Goal: Task Accomplishment & Management: Complete application form

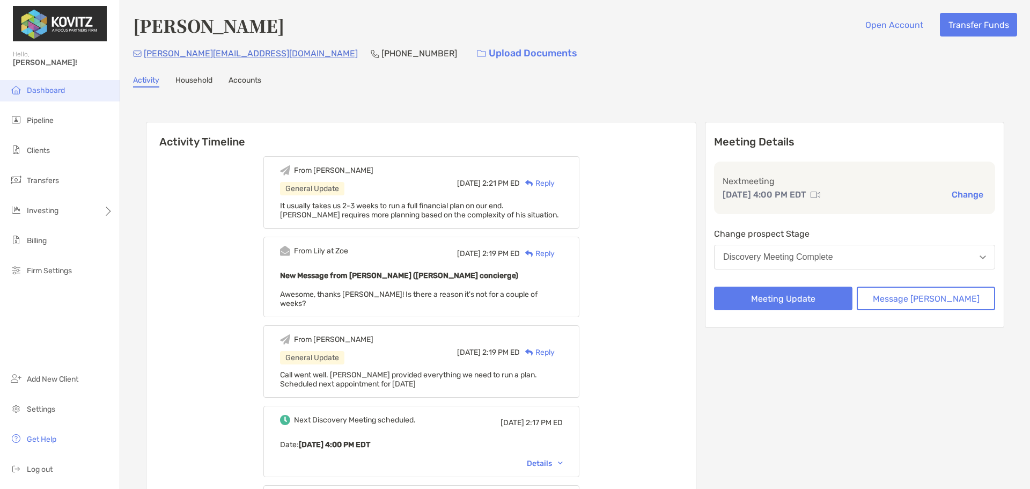
click at [40, 97] on li "Dashboard" at bounding box center [60, 90] width 120 height 21
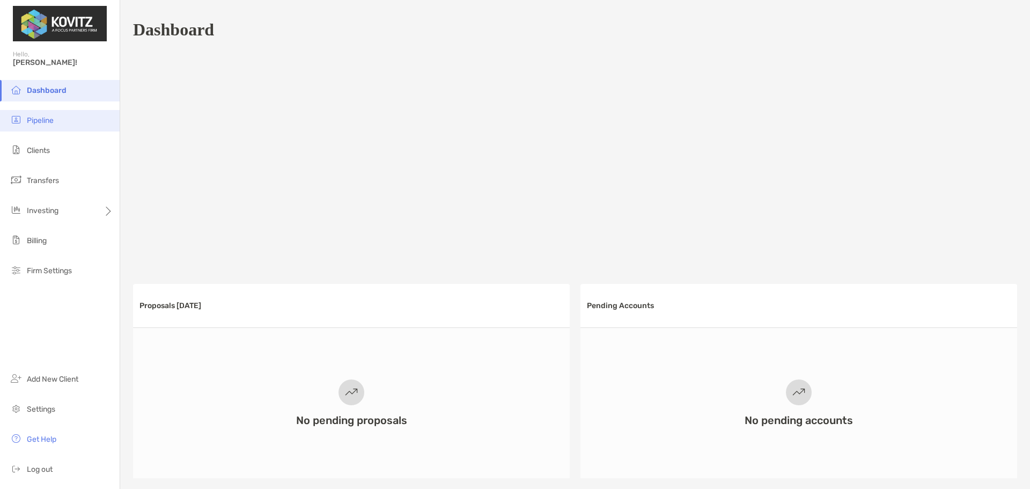
click at [47, 122] on span "Pipeline" at bounding box center [40, 120] width 27 height 9
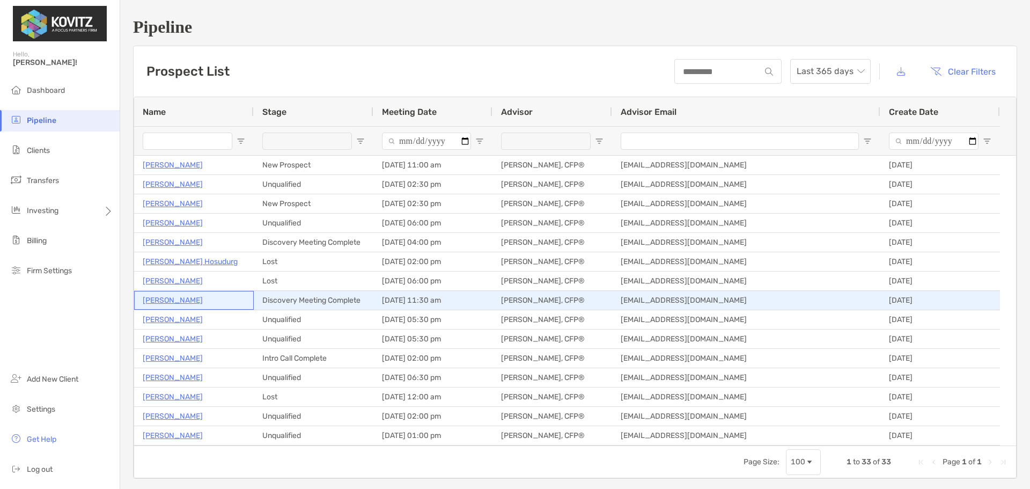
click at [168, 300] on p "[PERSON_NAME]" at bounding box center [173, 299] width 60 height 13
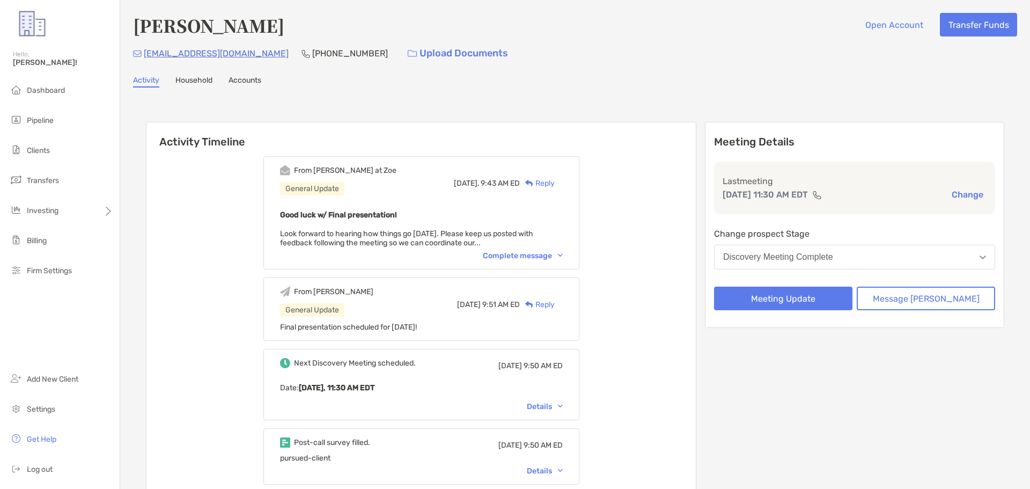
click at [802, 257] on div "Discovery Meeting Complete" at bounding box center [778, 257] width 110 height 10
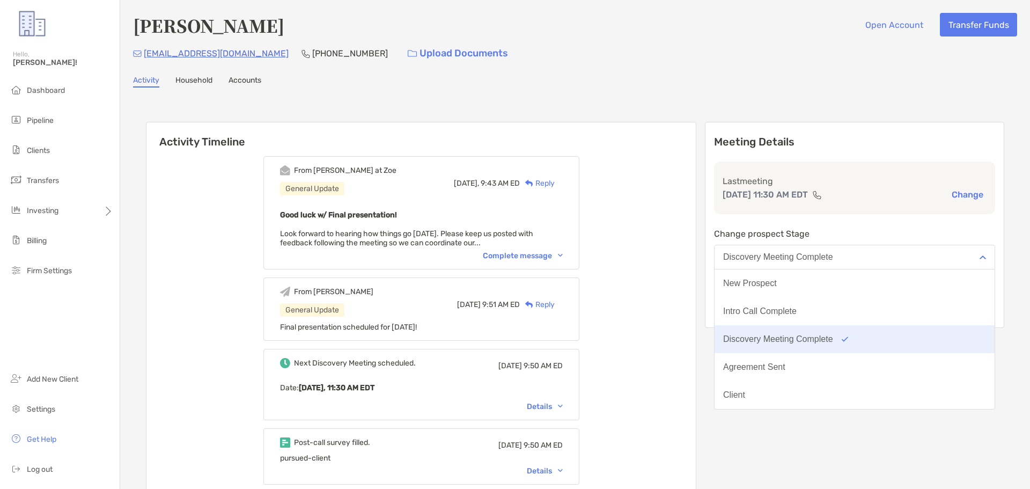
click at [821, 340] on div "Discovery Meeting Complete" at bounding box center [778, 339] width 110 height 10
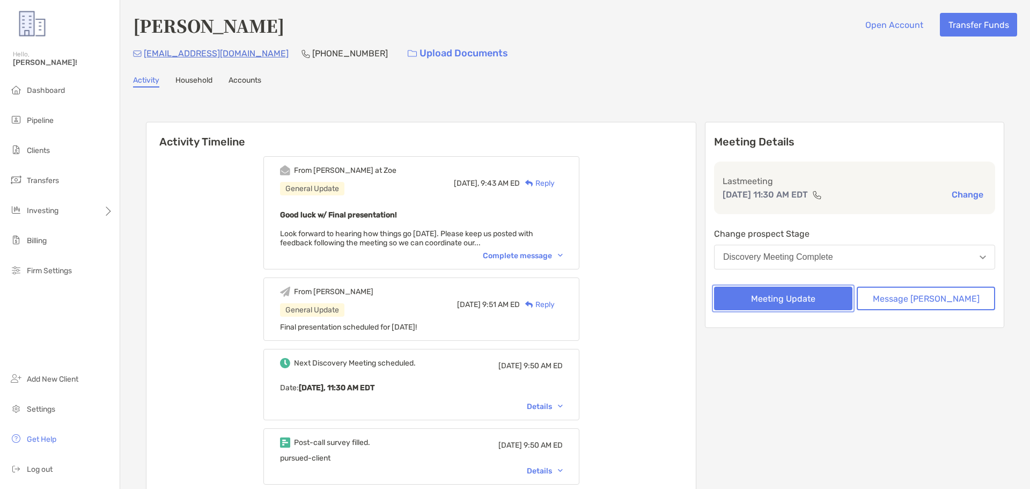
click at [824, 297] on button "Meeting Update" at bounding box center [783, 298] width 138 height 24
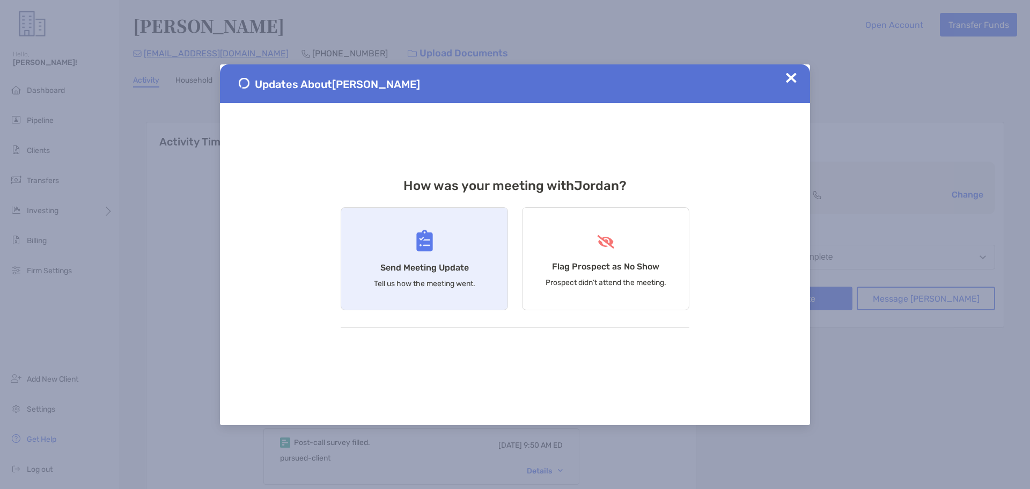
click at [396, 252] on div "Send Meeting Update Tell us how the meeting went." at bounding box center [424, 258] width 167 height 103
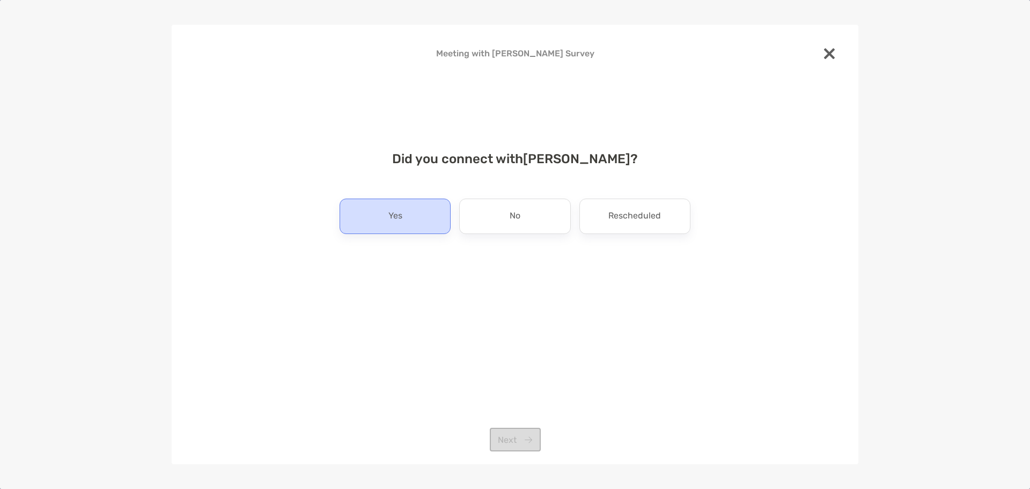
click at [407, 211] on div "Yes" at bounding box center [394, 215] width 111 height 35
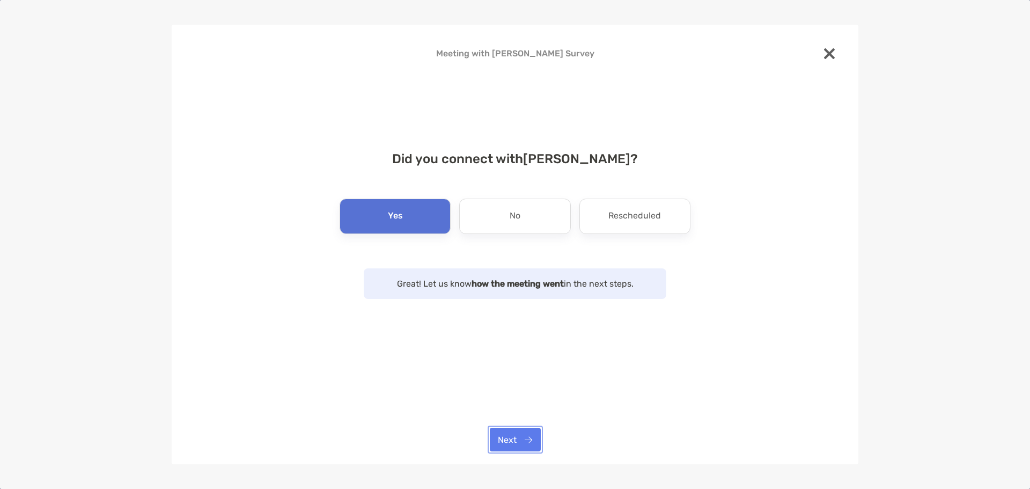
click at [513, 433] on button "Next" at bounding box center [515, 439] width 51 height 24
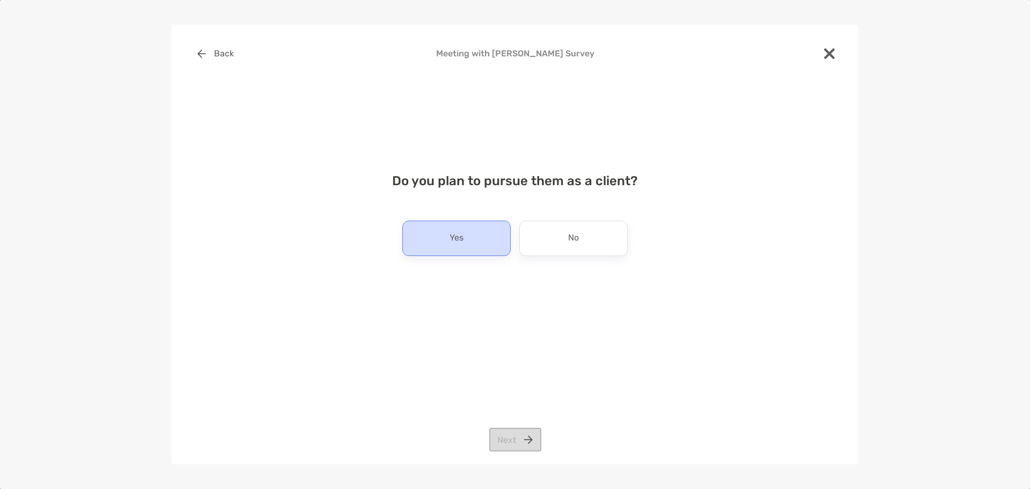
click at [469, 232] on div "Yes" at bounding box center [456, 237] width 108 height 35
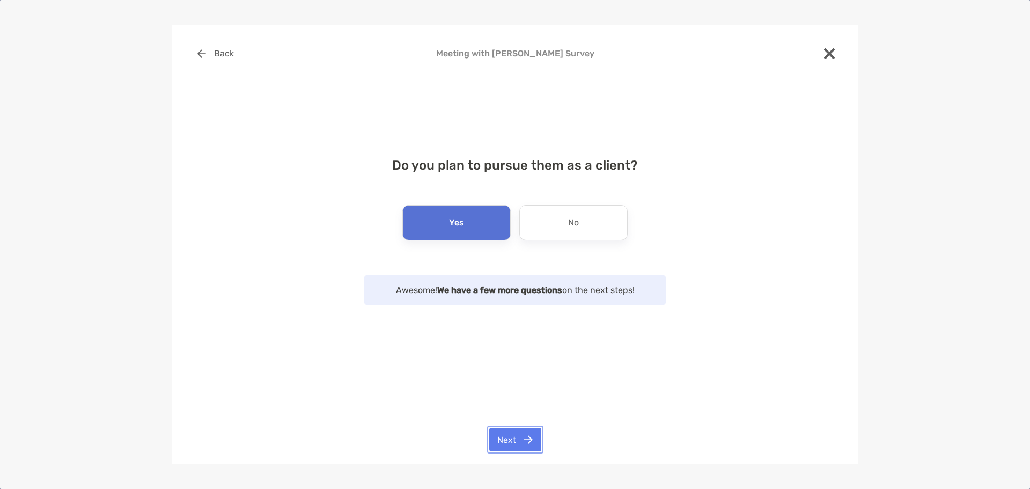
click at [527, 442] on button "Next" at bounding box center [515, 439] width 52 height 24
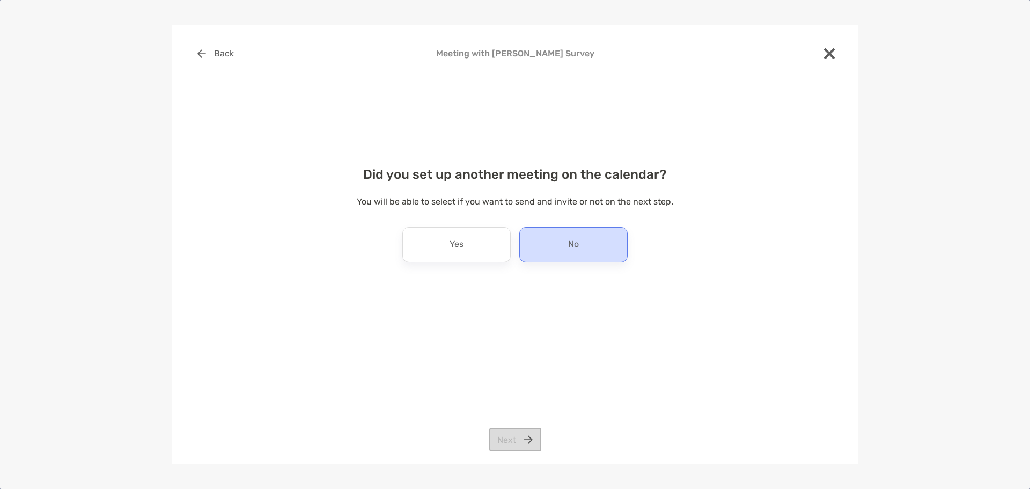
click at [555, 247] on div "No" at bounding box center [573, 244] width 108 height 35
click at [521, 429] on button "Next" at bounding box center [515, 439] width 52 height 24
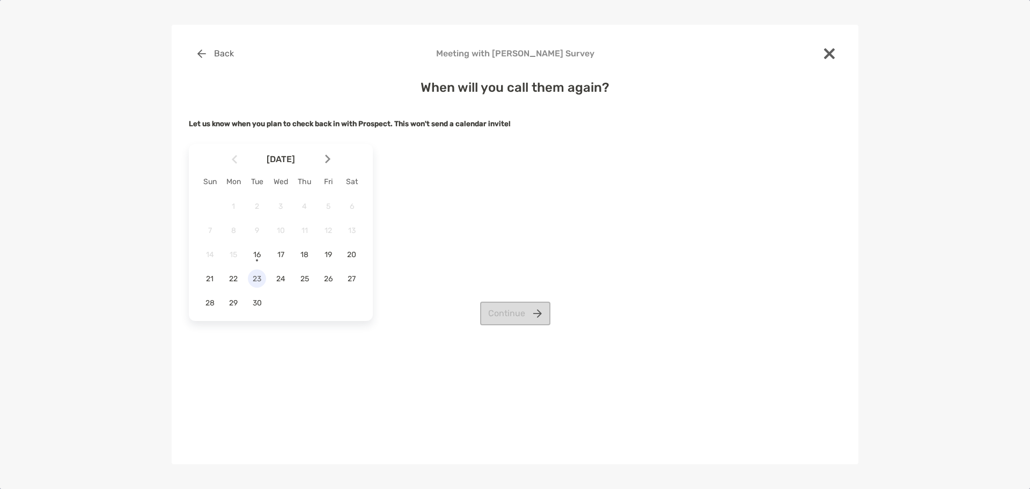
click at [259, 275] on span "23" at bounding box center [257, 278] width 18 height 9
click at [514, 311] on button "Continue" at bounding box center [515, 313] width 70 height 24
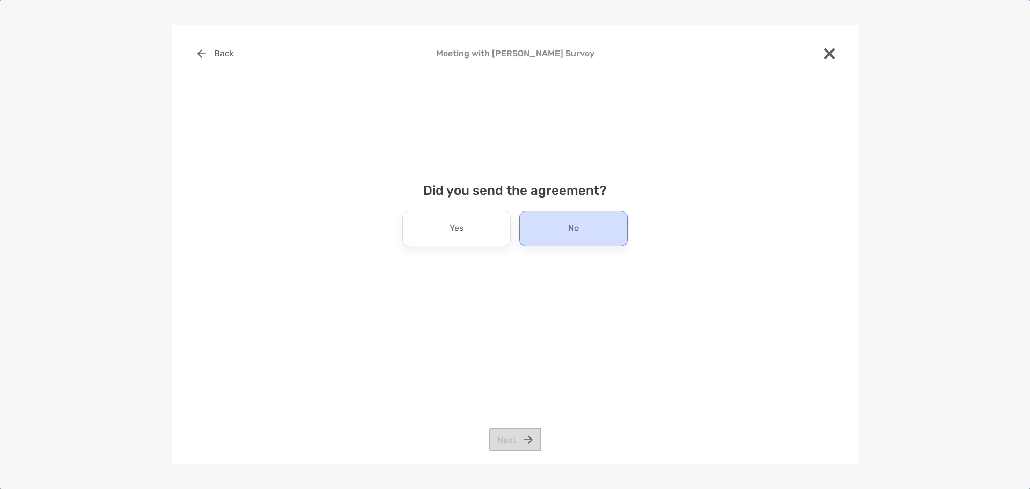
click at [564, 231] on div "No" at bounding box center [573, 228] width 108 height 35
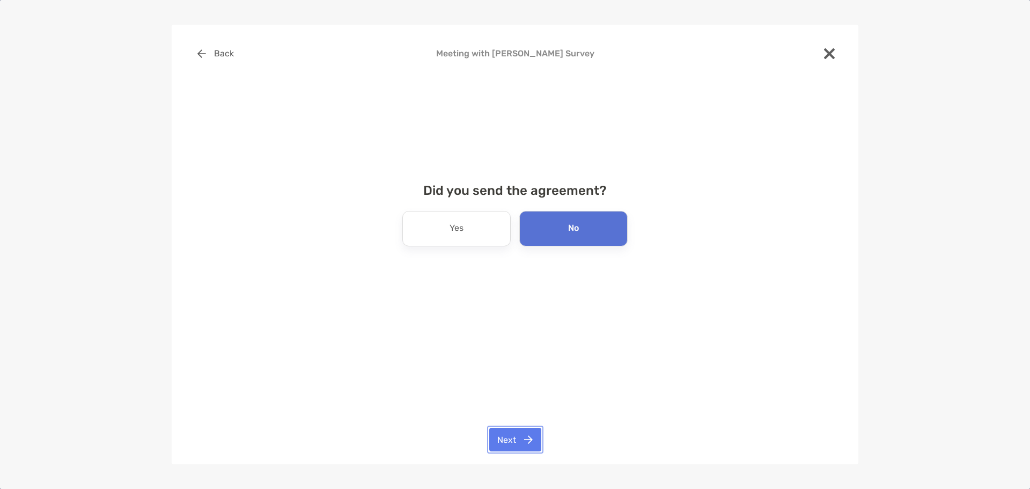
click at [527, 433] on button "Next" at bounding box center [515, 439] width 52 height 24
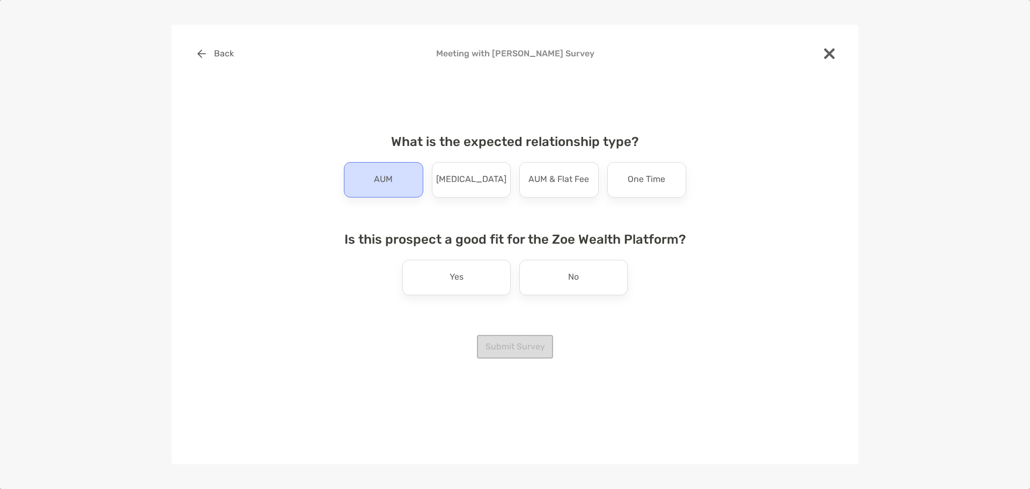
click at [403, 183] on div "AUM" at bounding box center [383, 179] width 79 height 35
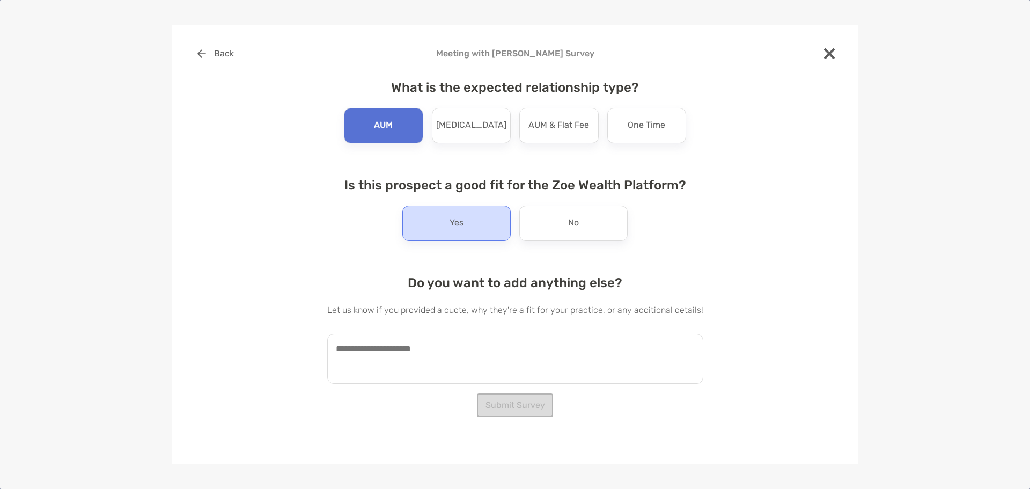
click at [450, 226] on p "Yes" at bounding box center [456, 223] width 14 height 17
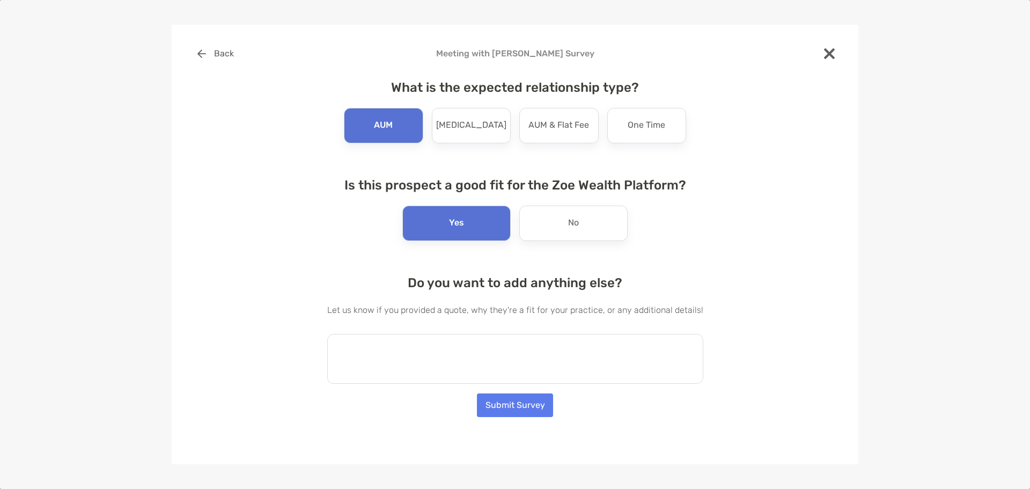
click at [522, 334] on textarea at bounding box center [515, 359] width 376 height 50
click at [825, 52] on img at bounding box center [829, 53] width 11 height 11
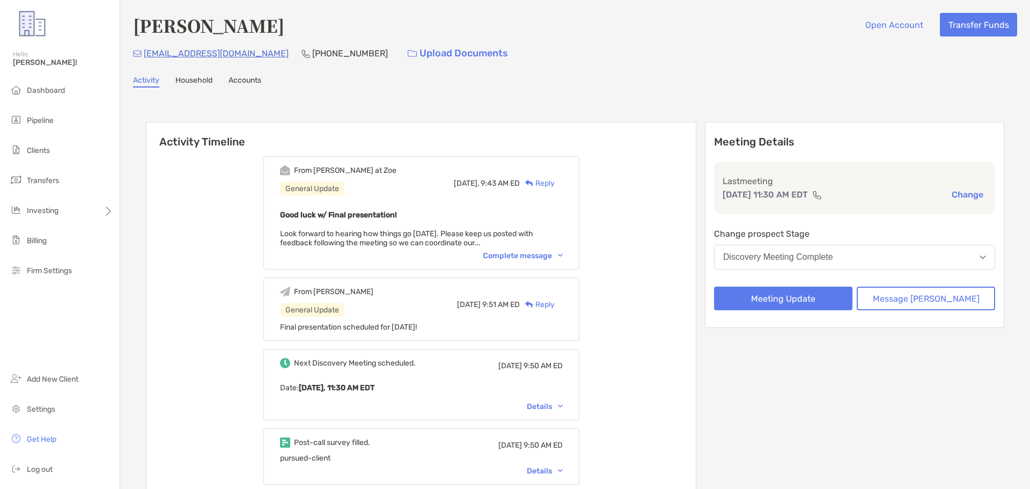
click at [536, 258] on div "Complete message" at bounding box center [523, 255] width 80 height 9
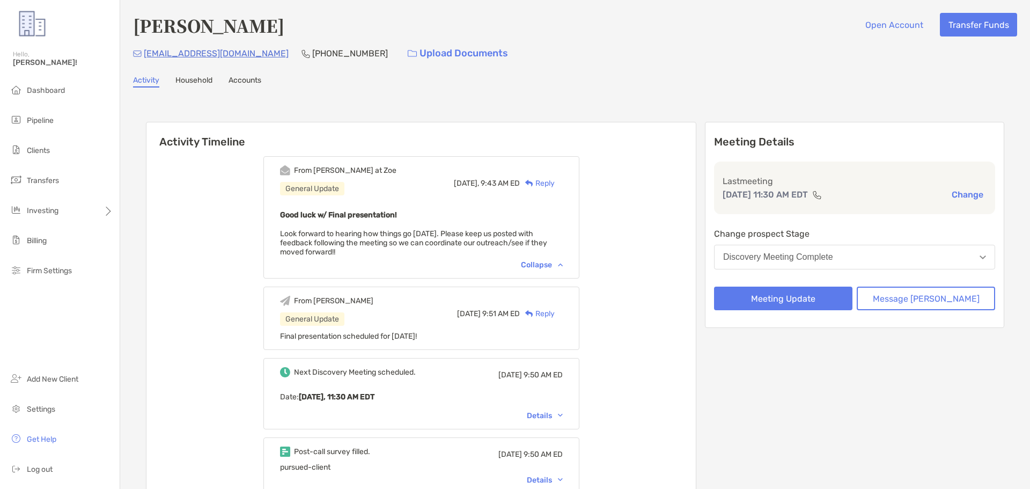
click at [553, 182] on div "Reply" at bounding box center [537, 183] width 35 height 11
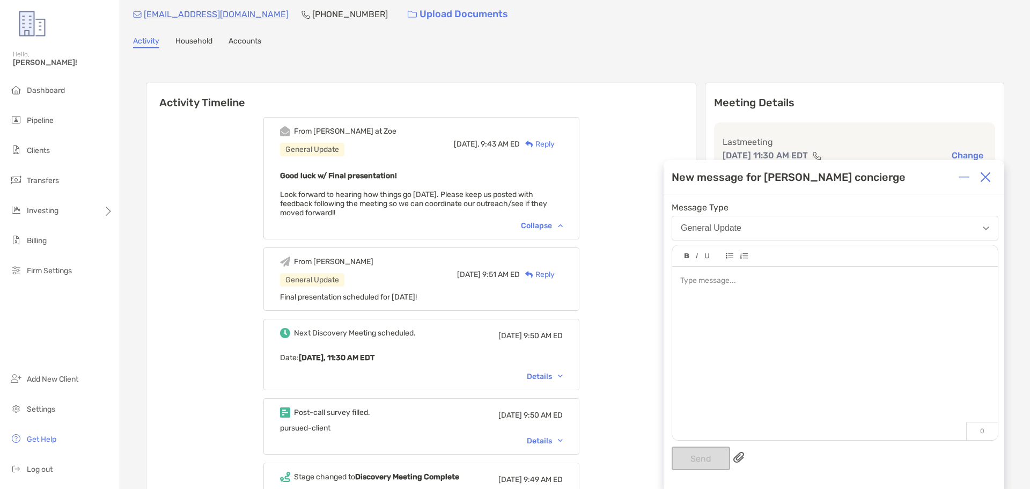
scroll to position [54, 0]
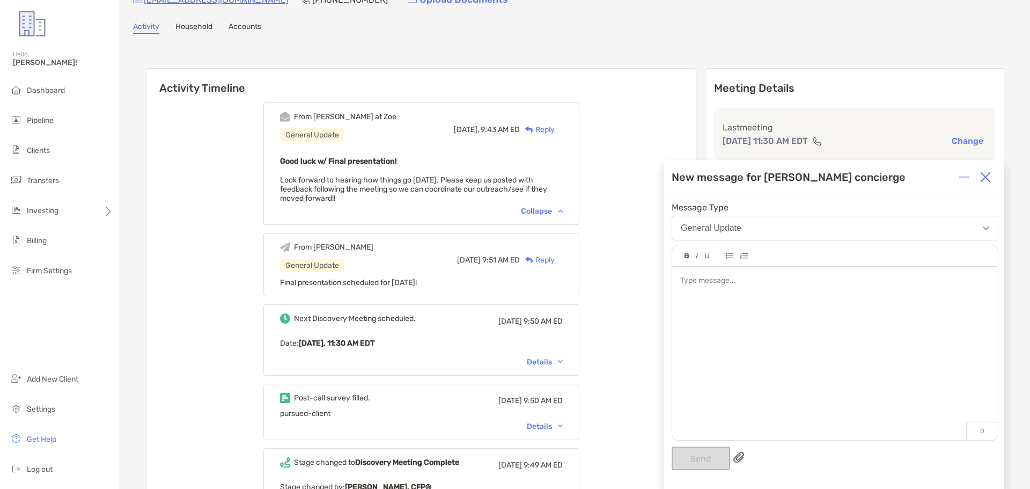
click at [677, 294] on div at bounding box center [835, 348] width 326 height 162
click at [700, 307] on span "**********" at bounding box center [806, 303] width 253 height 8
click at [785, 302] on span "**********" at bounding box center [816, 303] width 272 height 8
click at [781, 309] on div "**********" at bounding box center [834, 303] width 309 height 11
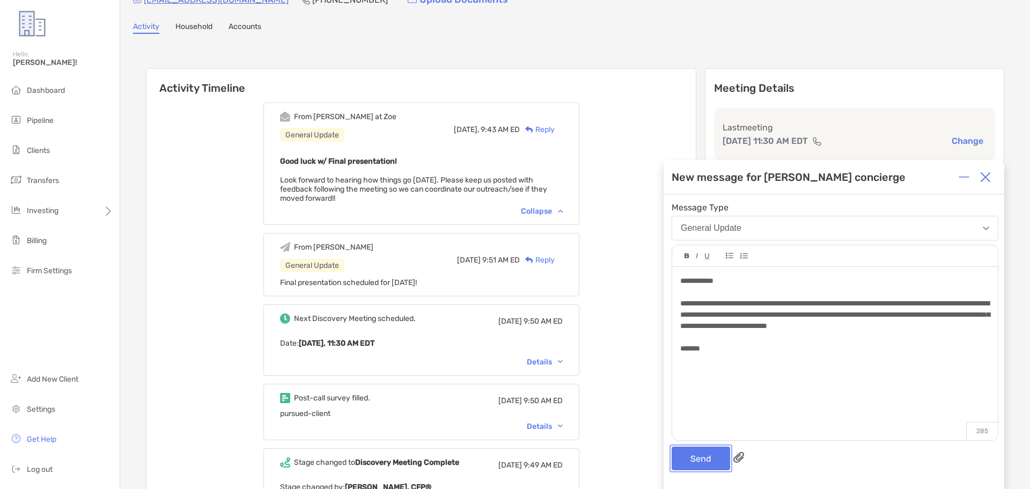
click at [697, 452] on button "Send" at bounding box center [700, 458] width 58 height 24
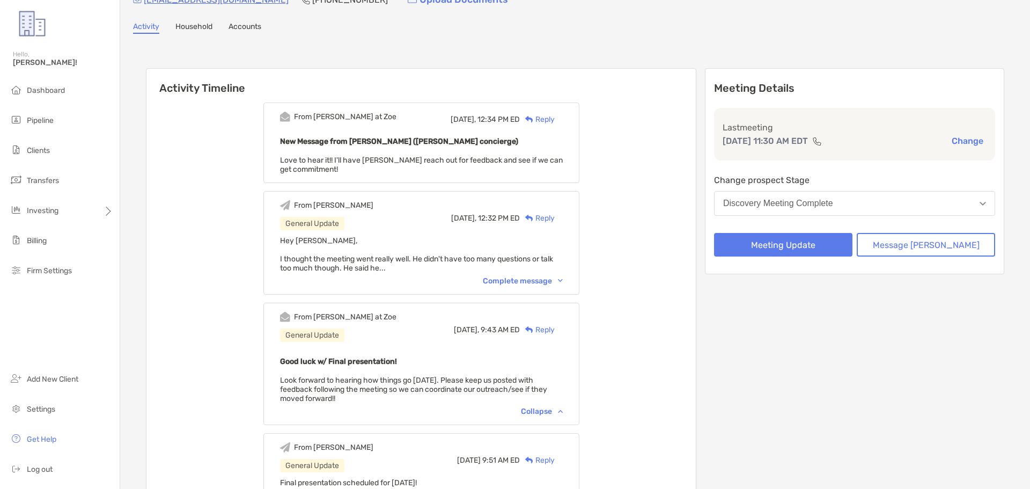
click at [560, 113] on div "[DATE], 12:34 PM ED Reply" at bounding box center [506, 120] width 112 height 16
click at [555, 117] on div "Reply" at bounding box center [537, 119] width 35 height 11
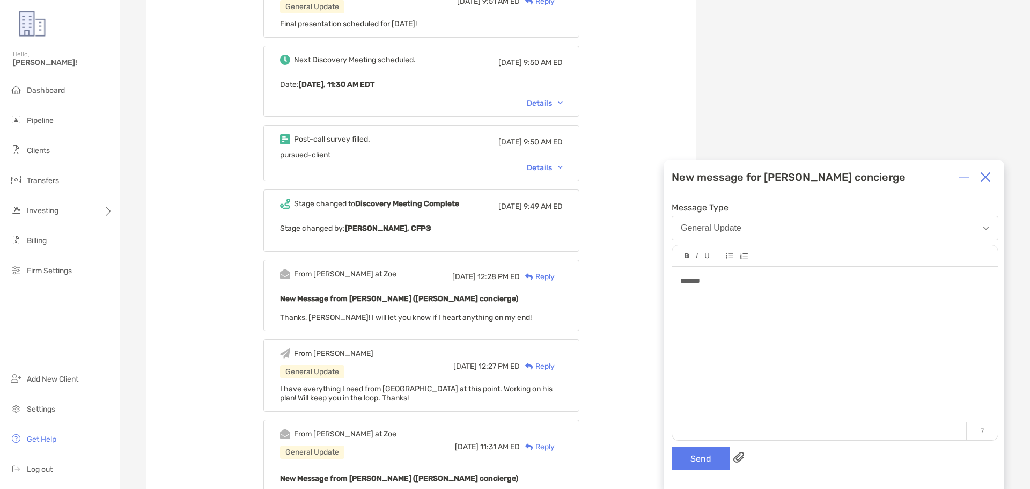
scroll to position [536, 0]
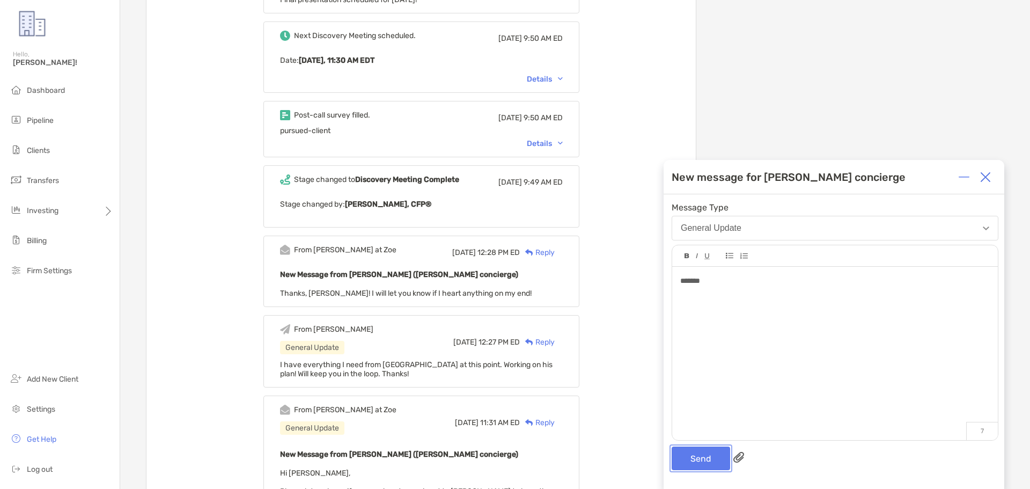
click at [706, 469] on button "Send" at bounding box center [700, 458] width 58 height 24
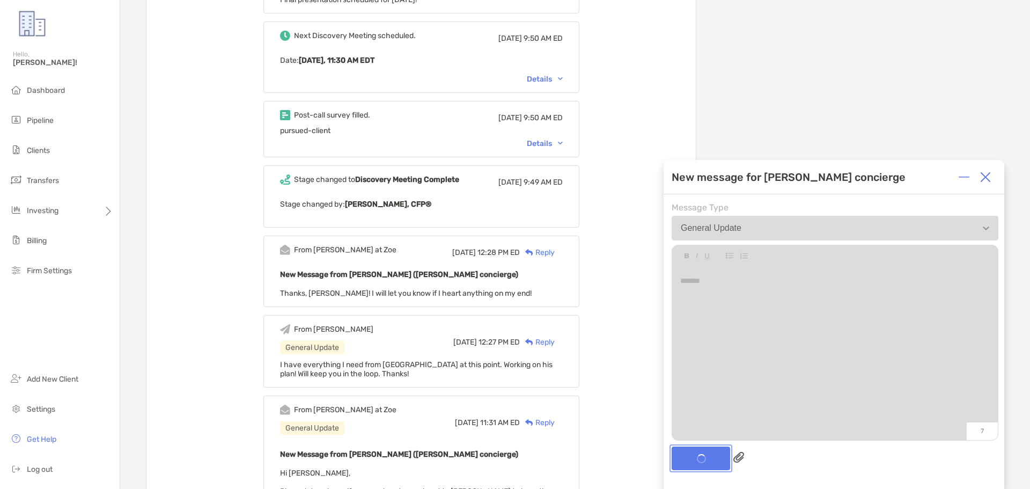
scroll to position [608, 0]
